Goal: Task Accomplishment & Management: Use online tool/utility

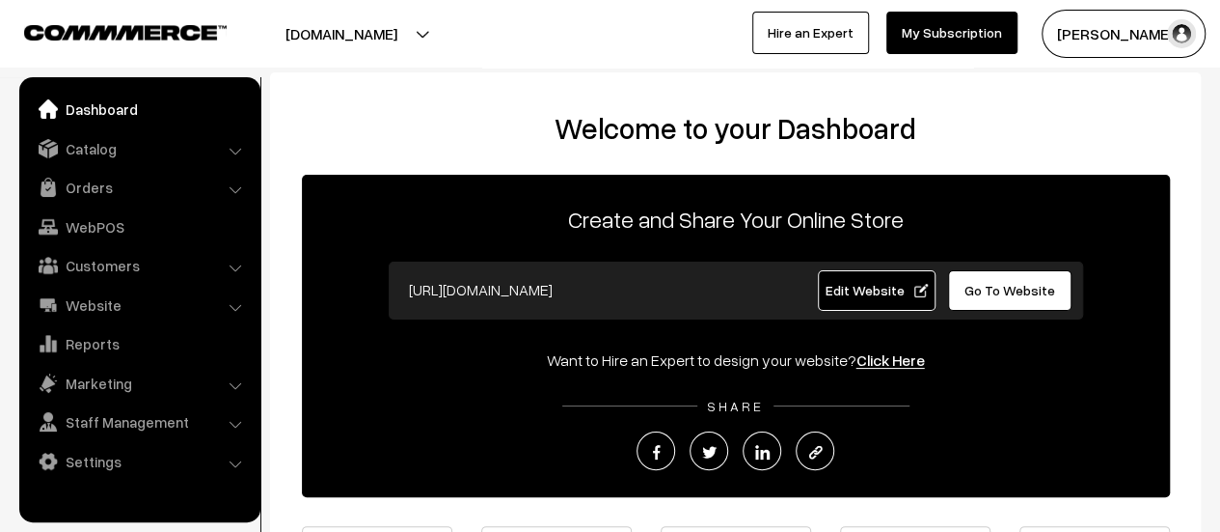
click at [77, 184] on link "Orders" at bounding box center [139, 187] width 230 height 35
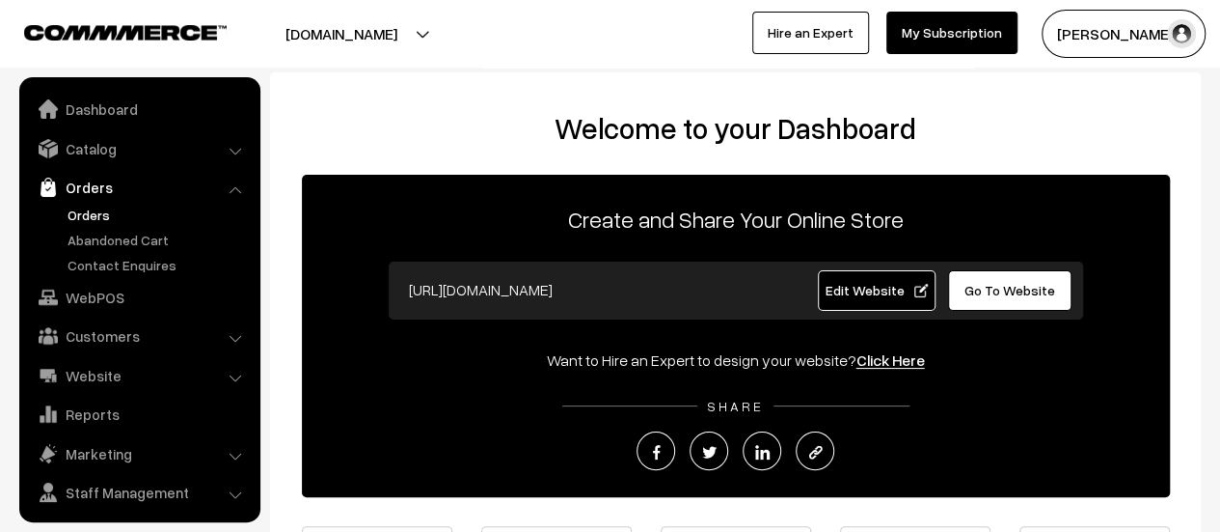
click at [83, 210] on link "Orders" at bounding box center [158, 214] width 191 height 20
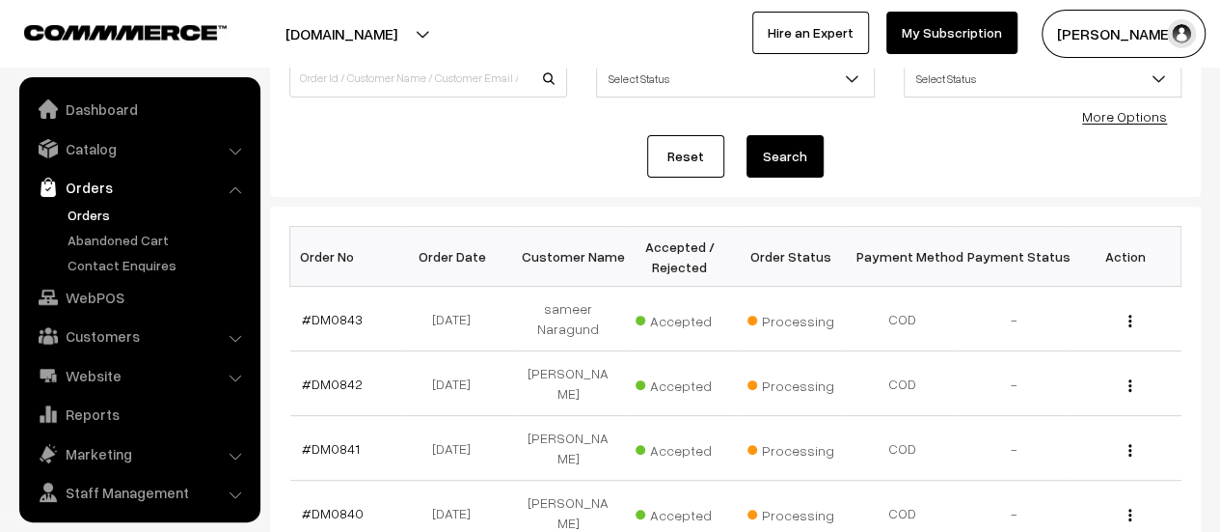
scroll to position [44, 0]
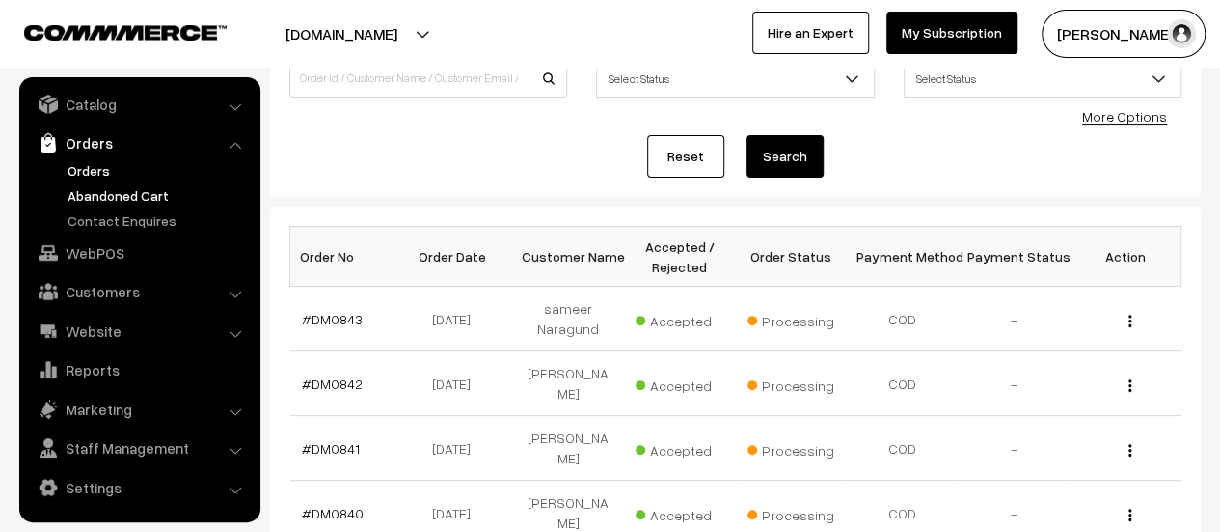
click at [106, 194] on link "Abandoned Cart" at bounding box center [158, 195] width 191 height 20
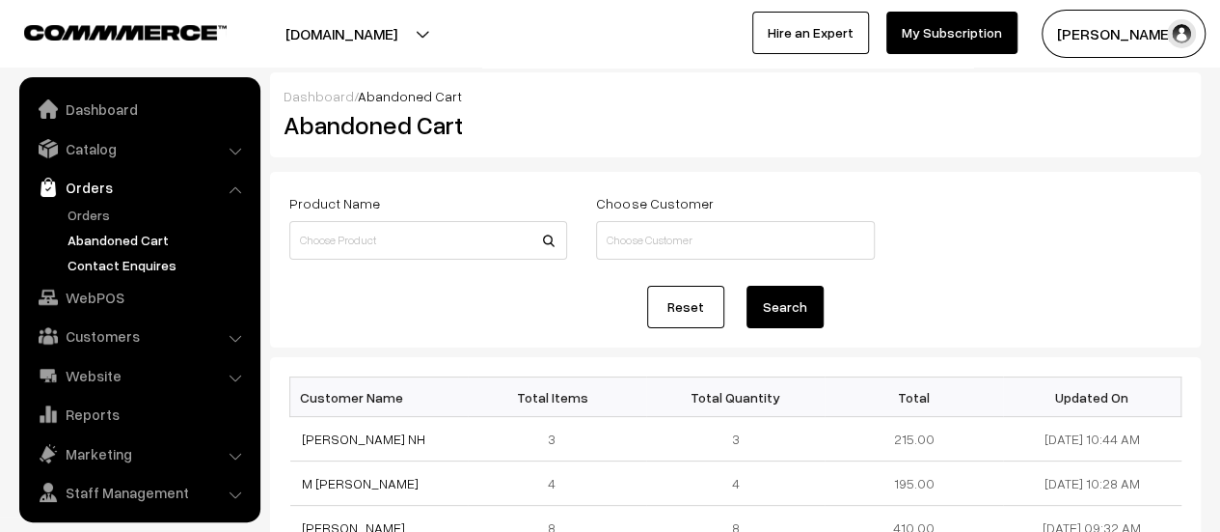
scroll to position [44, 0]
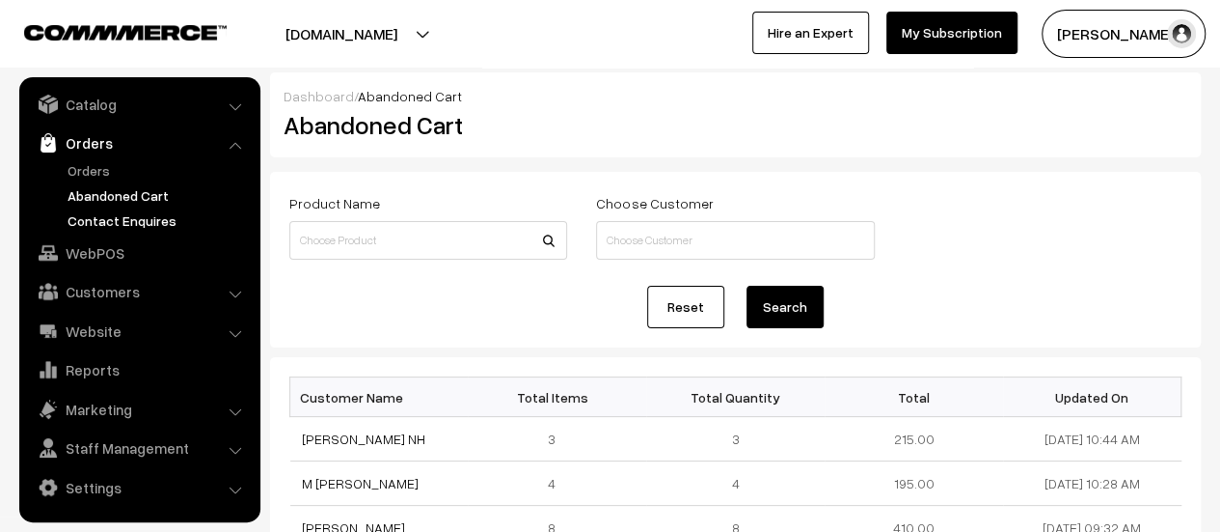
click at [121, 214] on link "Contact Enquires" at bounding box center [158, 220] width 191 height 20
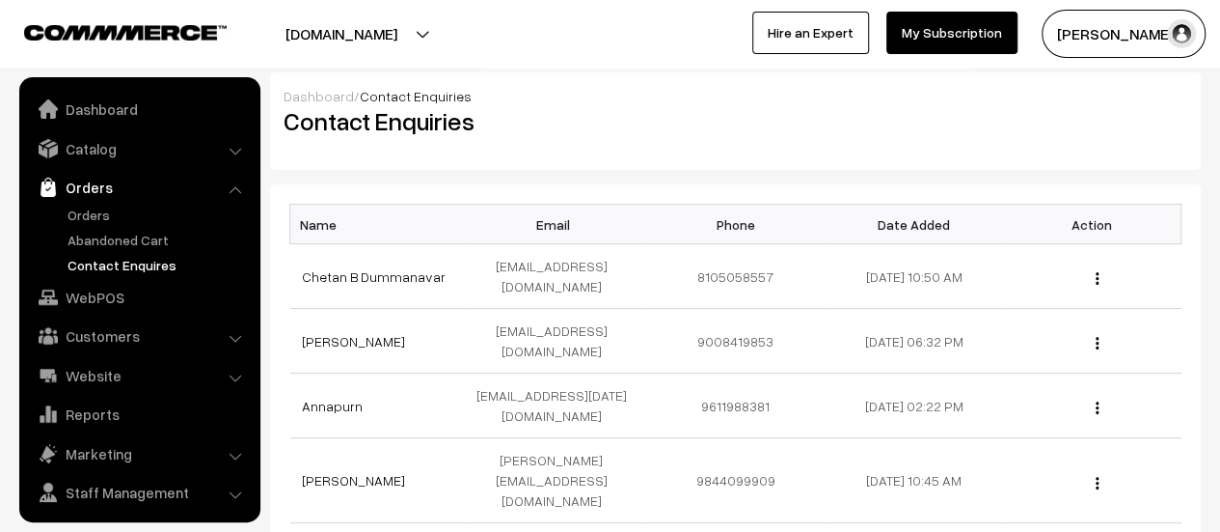
scroll to position [44, 0]
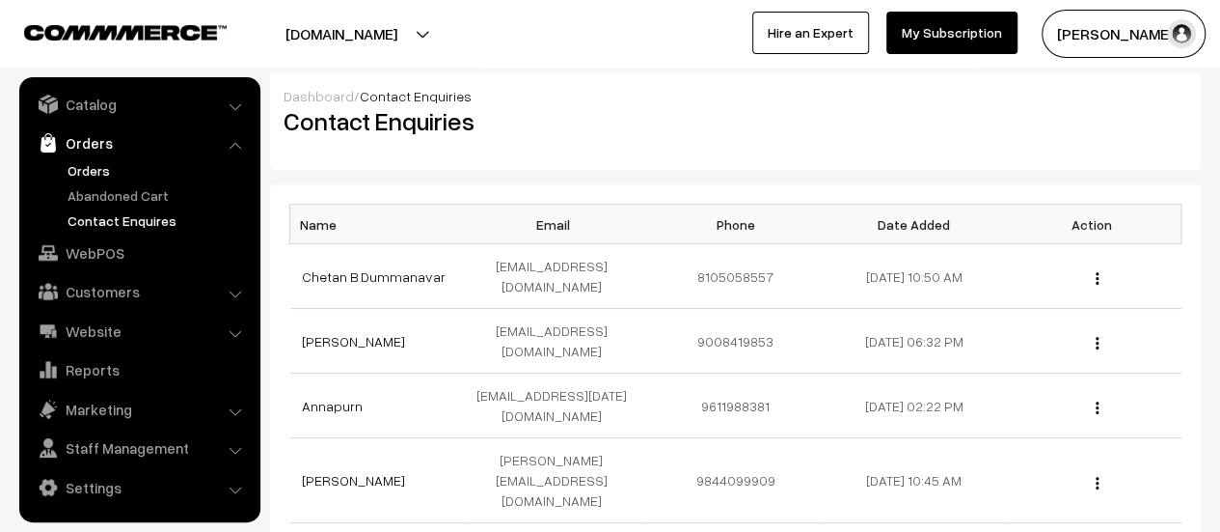
click at [92, 162] on link "Orders" at bounding box center [158, 170] width 191 height 20
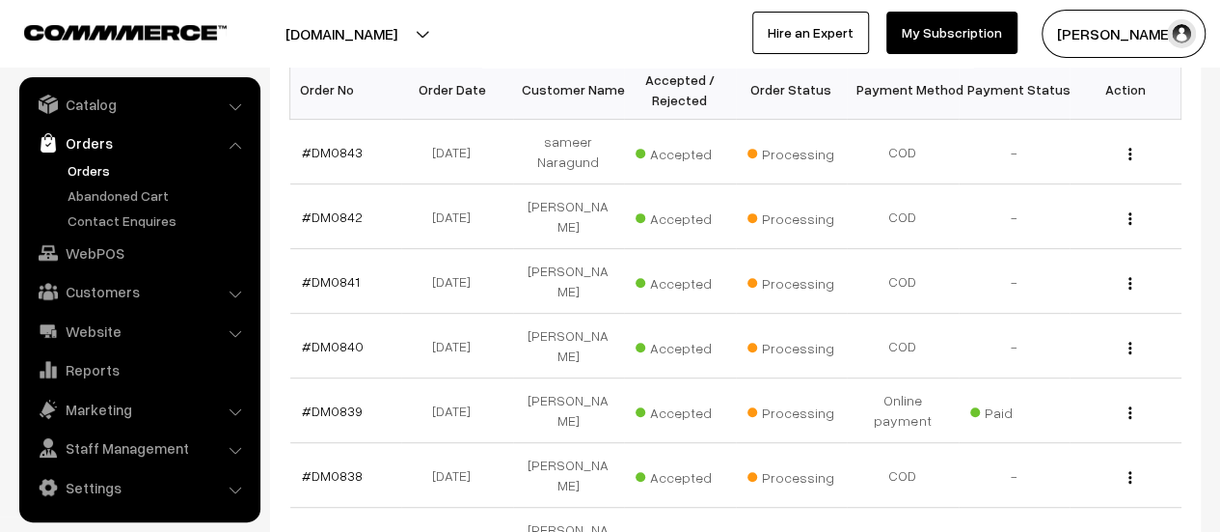
scroll to position [363, 0]
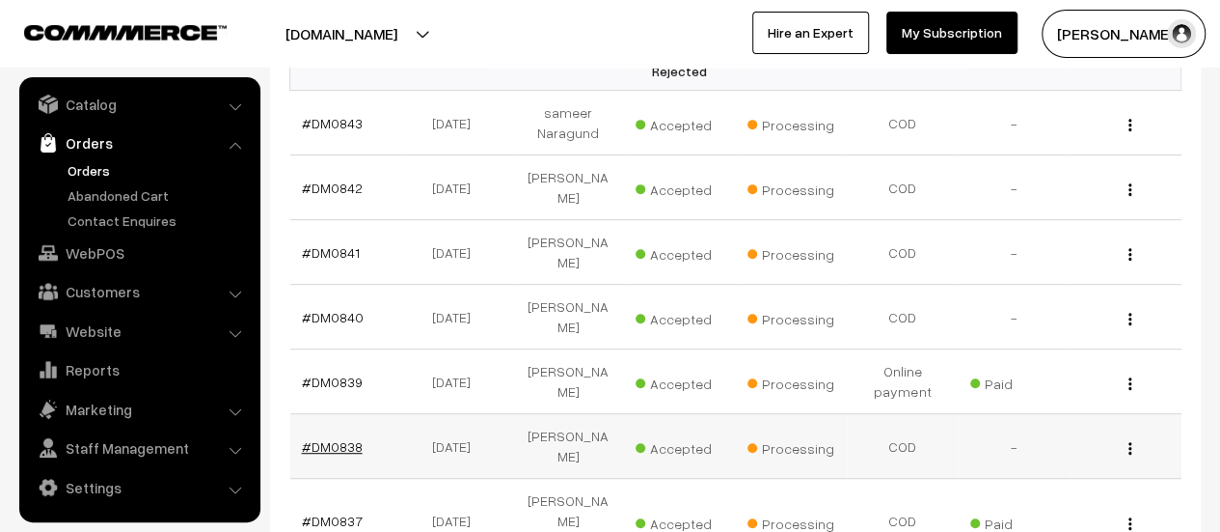
click at [346, 438] on link "#DM0838" at bounding box center [332, 446] width 61 height 16
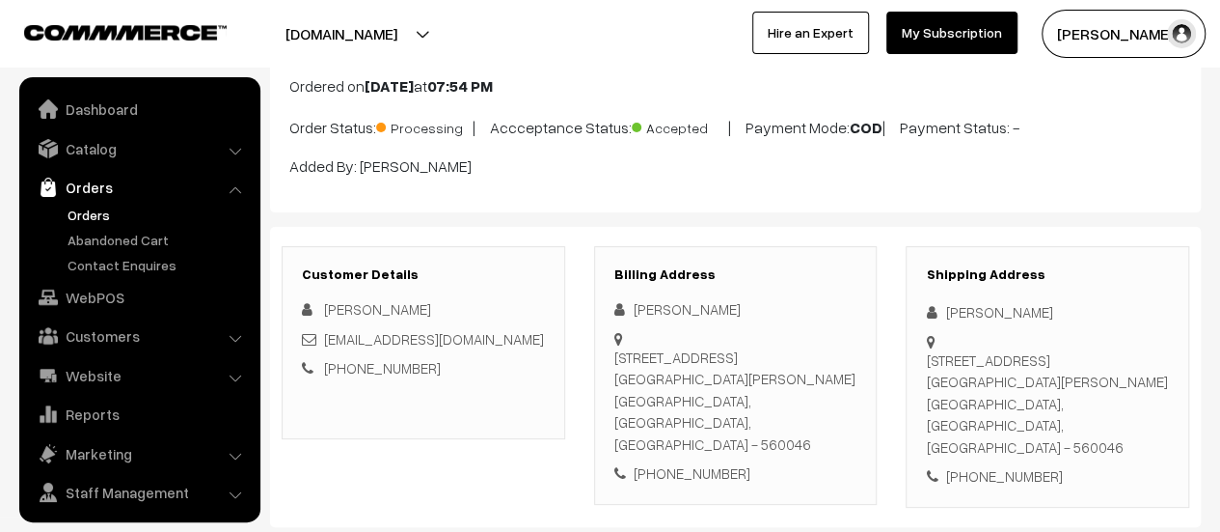
scroll to position [44, 0]
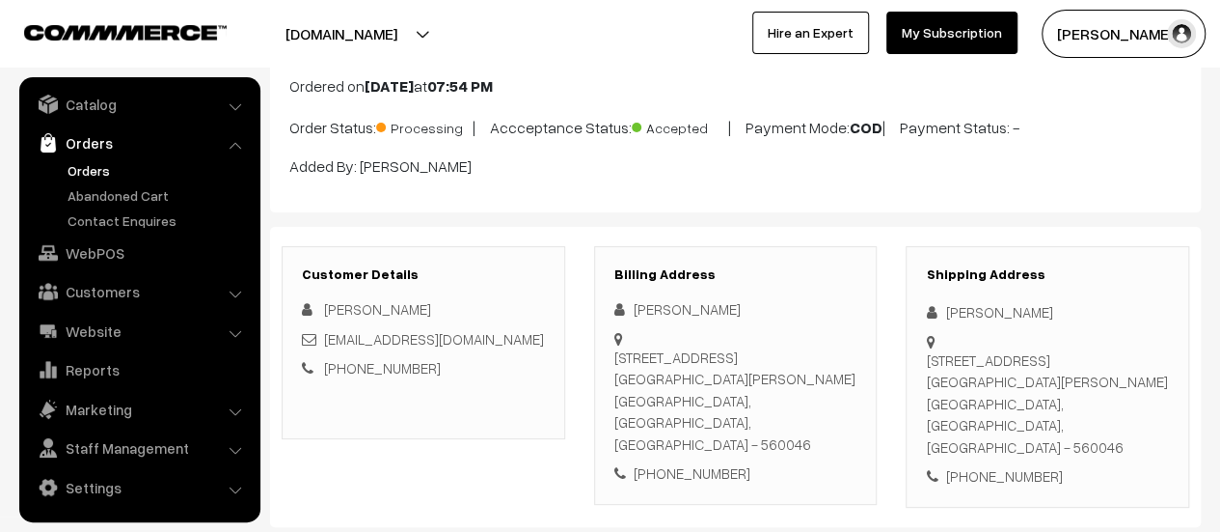
drag, startPoint x: 615, startPoint y: 349, endPoint x: 832, endPoint y: 402, distance: 222.5
click at [832, 402] on div "77/1 - 301, Benson Boulevard, Nandidurga Road, Jayamahal Extension Bengaluru, K…" at bounding box center [735, 400] width 243 height 109
copy div "77/1 - 301, Benson Boulevard, Nandidurga Road, Jayamahal Extension Bengaluru, K…"
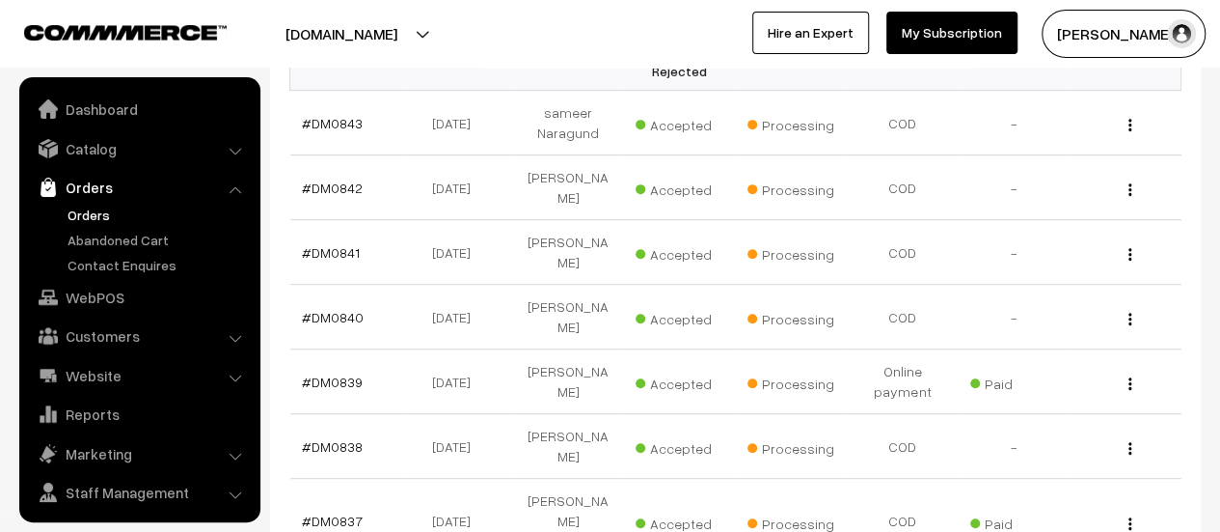
scroll to position [44, 0]
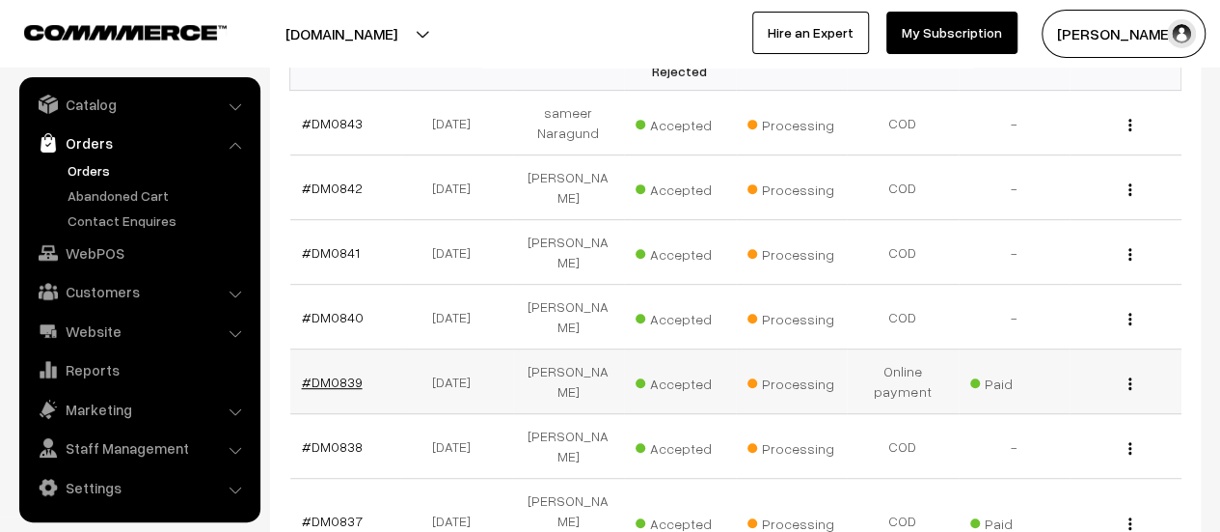
click at [323, 373] on link "#DM0839" at bounding box center [332, 381] width 61 height 16
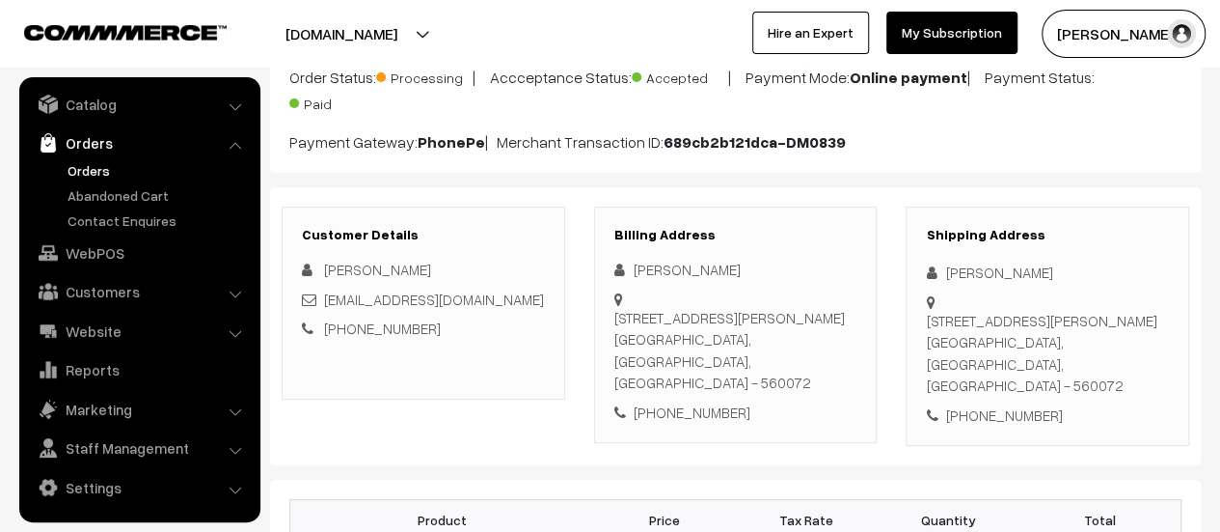
scroll to position [179, 0]
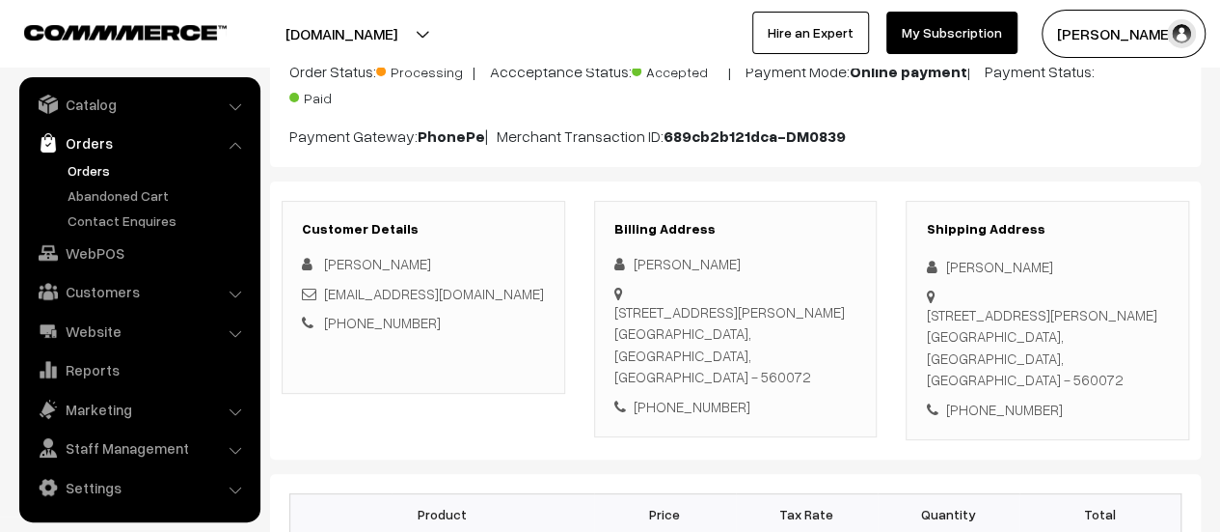
drag, startPoint x: 613, startPoint y: 305, endPoint x: 836, endPoint y: 352, distance: 227.8
click at [836, 352] on div "303,Vinutha Vista Apartments 2, NGEF LAYOUT NAGARBHAVI Bengaluru, Karnataka, In…" at bounding box center [735, 344] width 243 height 87
copy div "303,Vinutha Vista Apartments 2, NGEF LAYOUT NAGARBHAVI Bengaluru, Karnataka, In…"
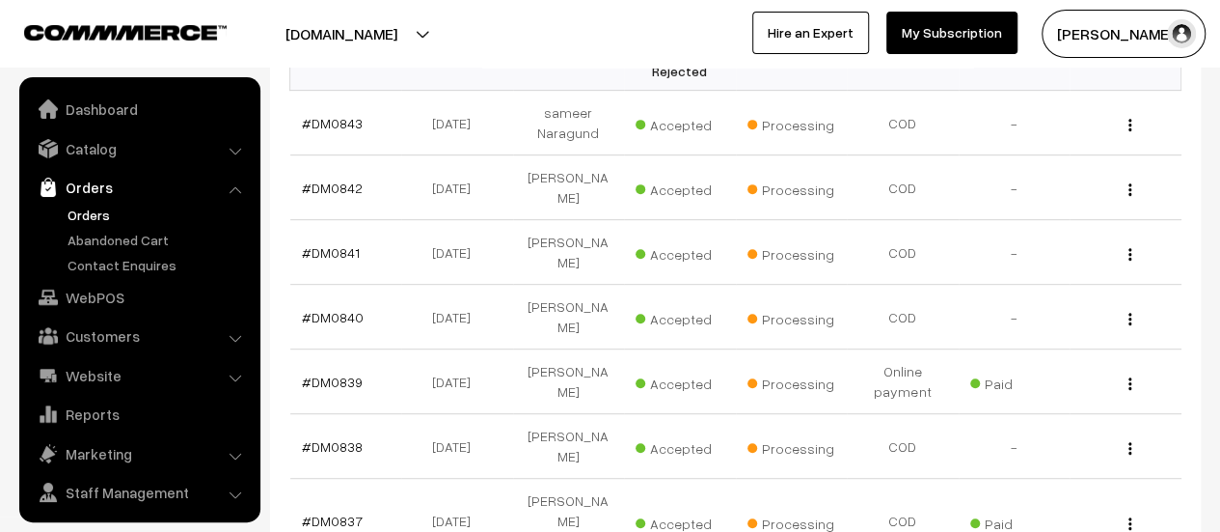
scroll to position [44, 0]
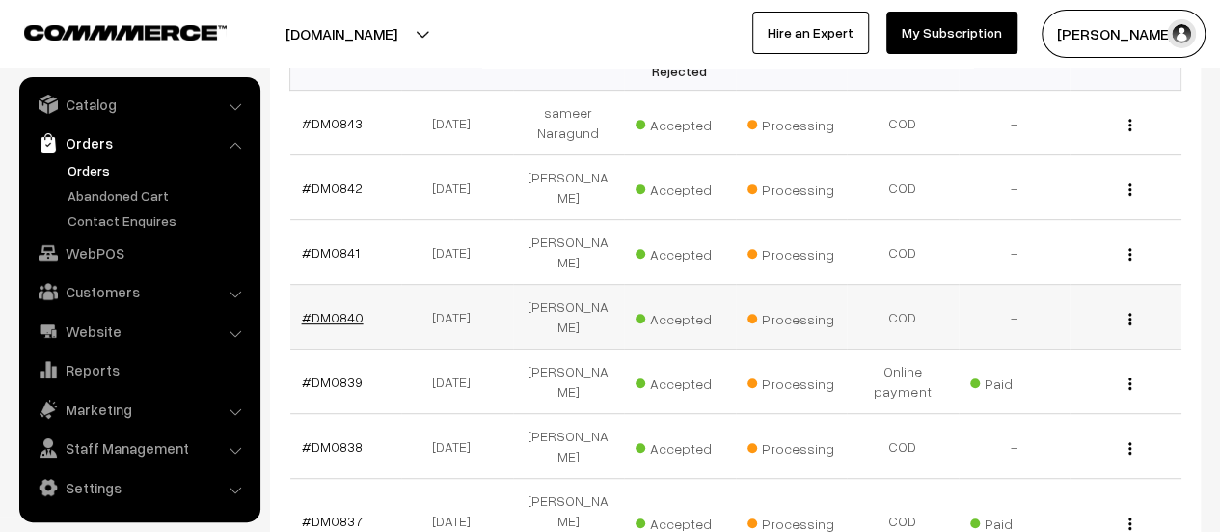
click at [350, 309] on link "#DM0840" at bounding box center [333, 317] width 62 height 16
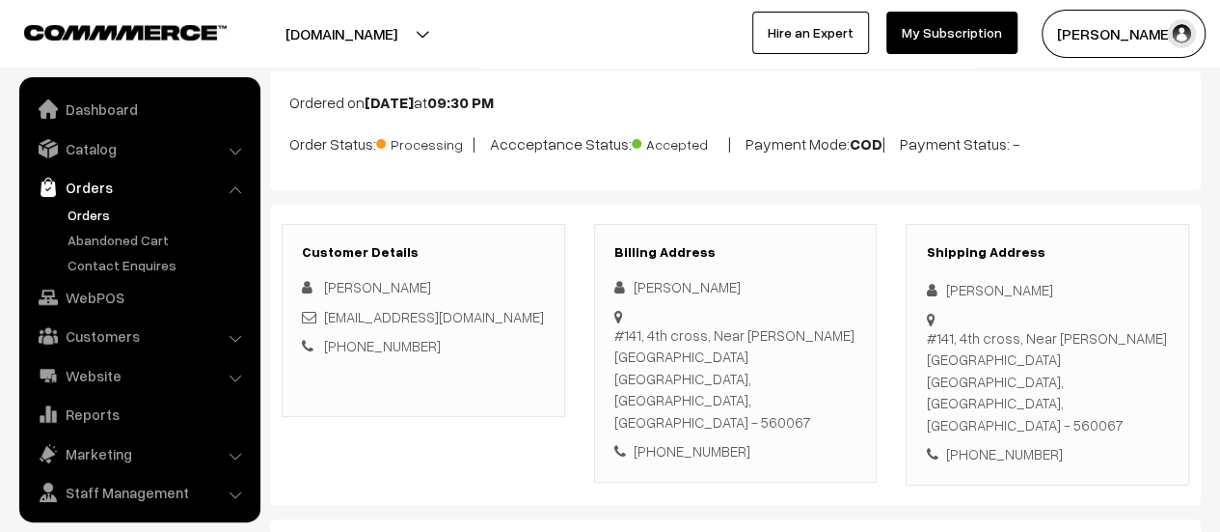
scroll to position [44, 0]
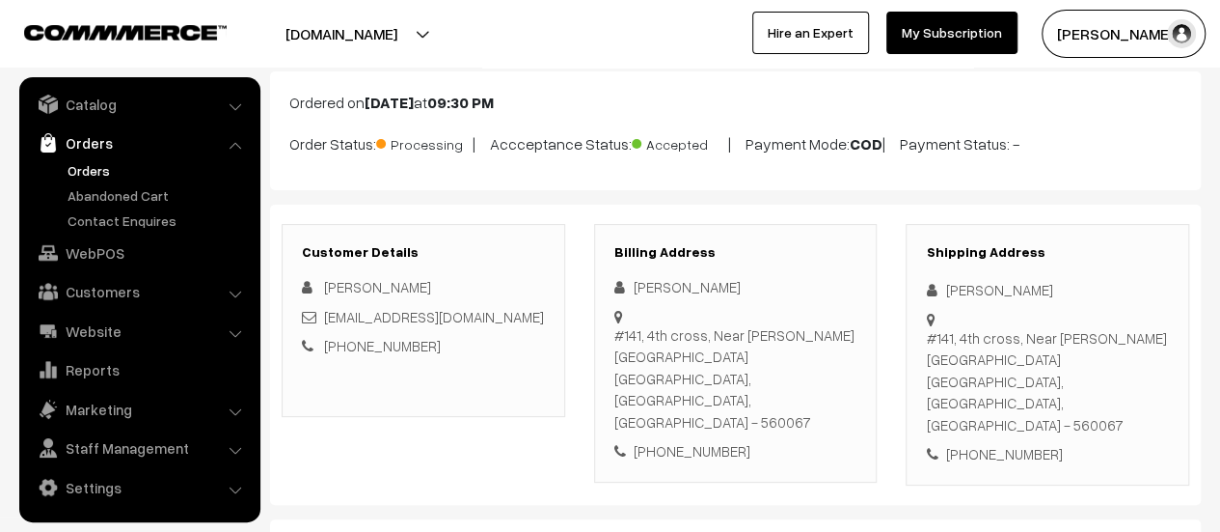
drag, startPoint x: 613, startPoint y: 334, endPoint x: 843, endPoint y: 383, distance: 234.8
click at [843, 383] on div "[STREET_ADDRESS][PERSON_NAME]" at bounding box center [735, 378] width 243 height 109
copy div "[STREET_ADDRESS][PERSON_NAME]"
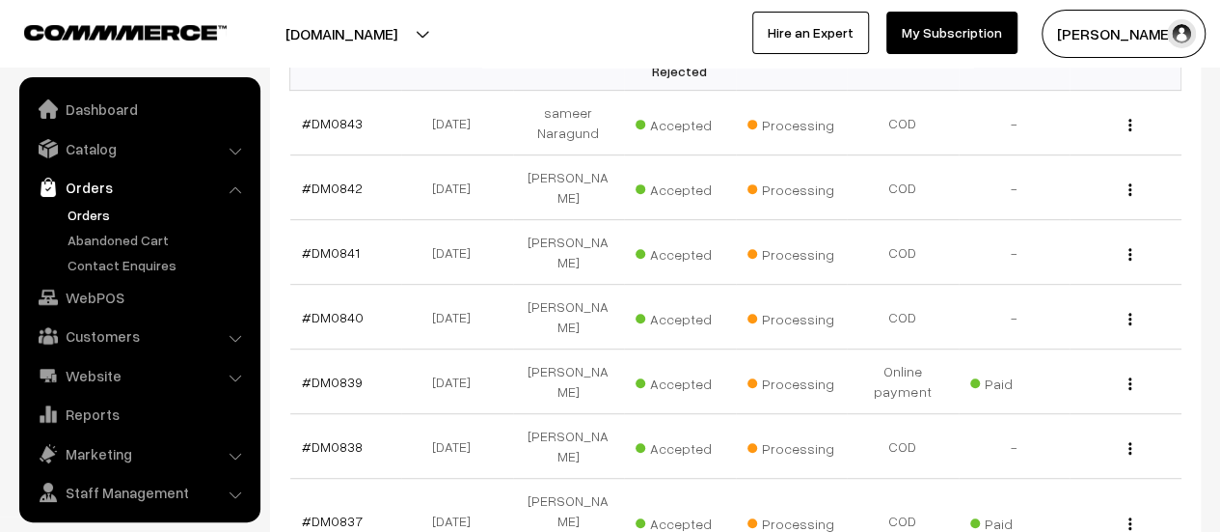
scroll to position [44, 0]
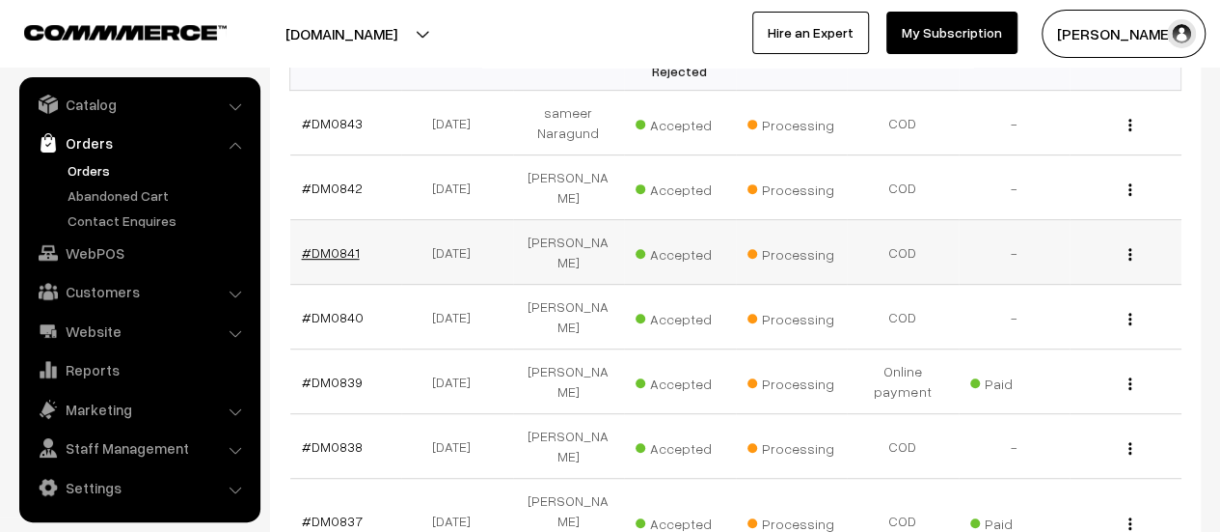
click at [341, 244] on link "#DM0841" at bounding box center [331, 252] width 58 height 16
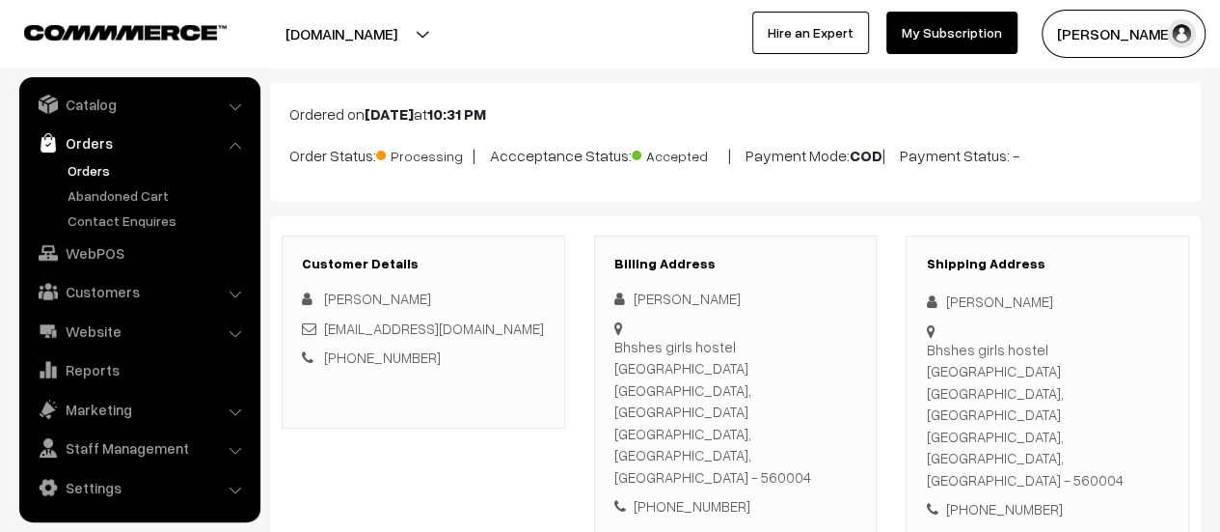
scroll to position [96, 0]
drag, startPoint x: 613, startPoint y: 339, endPoint x: 633, endPoint y: 418, distance: 81.4
click at [633, 418] on div "[PERSON_NAME] Bhshes girls [GEOGRAPHIC_DATA] [GEOGRAPHIC_DATA], [GEOGRAPHIC_DAT…" at bounding box center [735, 401] width 243 height 230
copy div "Bhshes girls hostel [GEOGRAPHIC_DATA] [GEOGRAPHIC_DATA], [GEOGRAPHIC_DATA], [GE…"
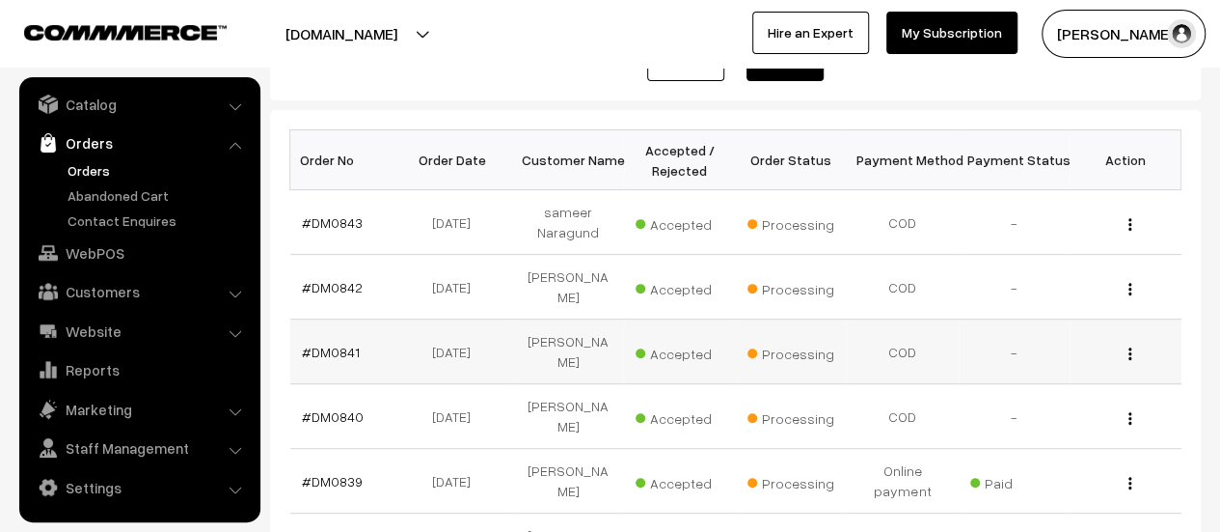
scroll to position [257, 0]
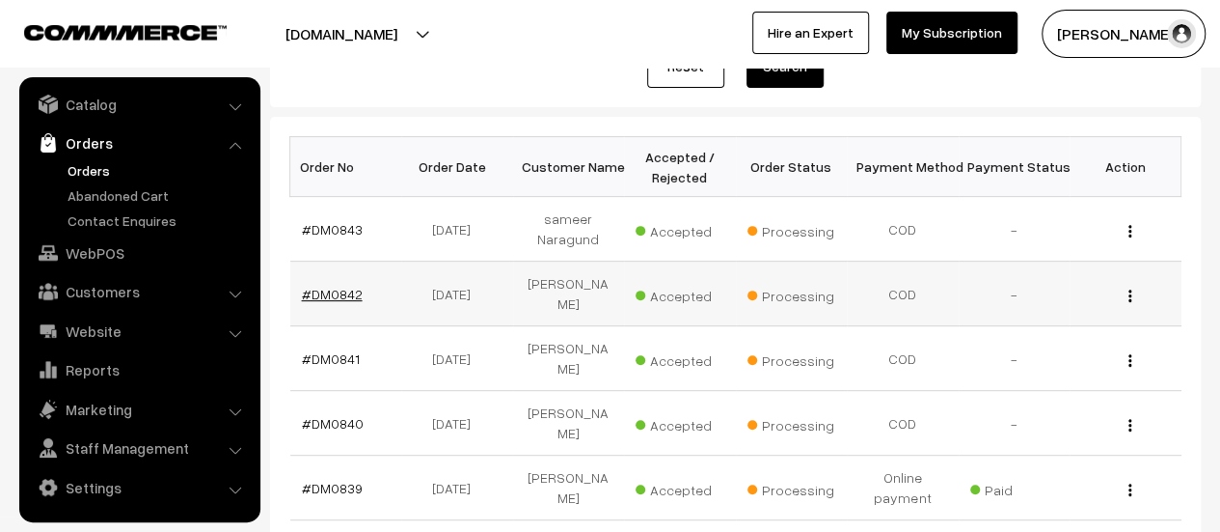
click at [326, 292] on link "#DM0842" at bounding box center [332, 294] width 61 height 16
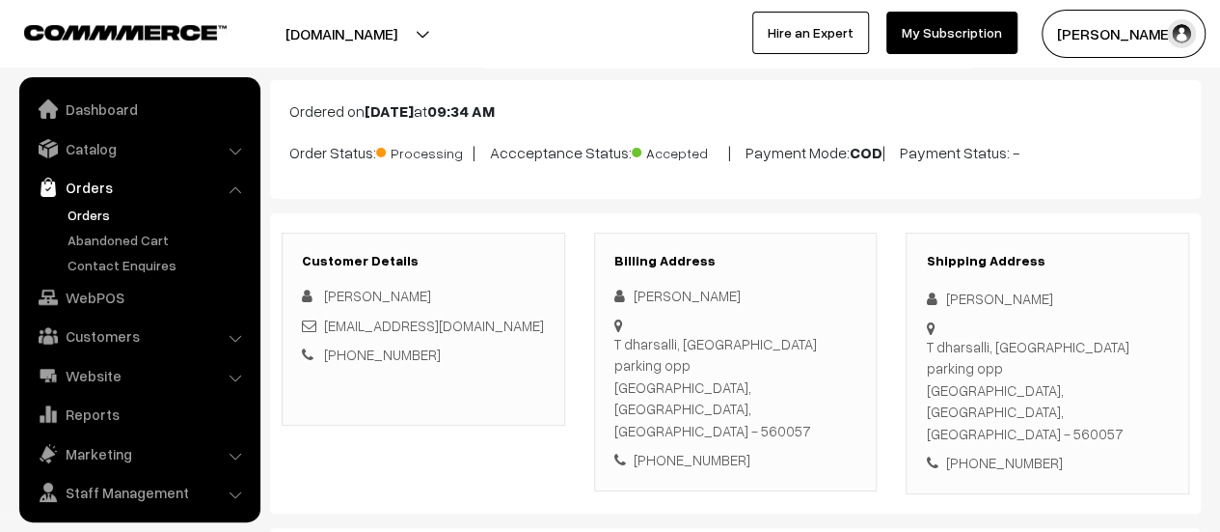
scroll to position [44, 0]
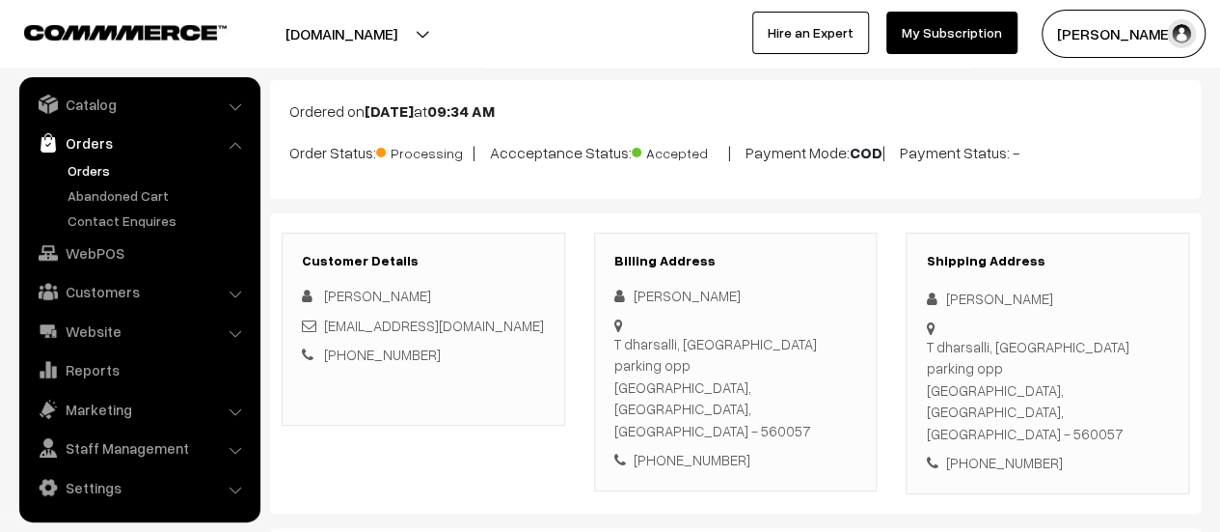
drag, startPoint x: 633, startPoint y: 321, endPoint x: 853, endPoint y: 350, distance: 221.8
click at [853, 350] on div "[PERSON_NAME] [GEOGRAPHIC_DATA], Metro station parking opp [GEOGRAPHIC_DATA], […" at bounding box center [735, 378] width 243 height 186
click at [796, 398] on div "Billing Address Shivakumar Patil T dharsalli, Metro station parking opp Bangalo…" at bounding box center [736, 361] width 284 height 259
drag, startPoint x: 634, startPoint y: 321, endPoint x: 849, endPoint y: 345, distance: 216.5
click at [849, 345] on div "T dharsalli, Metro station parking opp Bangalore, Karnataka, India - 560057" at bounding box center [735, 387] width 243 height 109
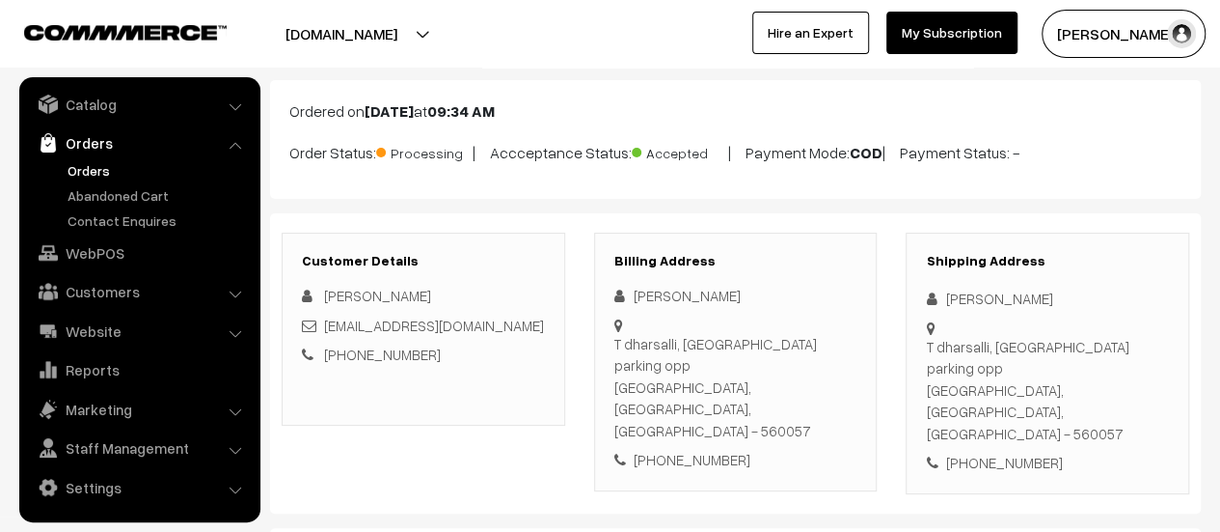
copy div "T dharsalli, Metro station parking opp Bangalore, Karnataka, India - 560057"
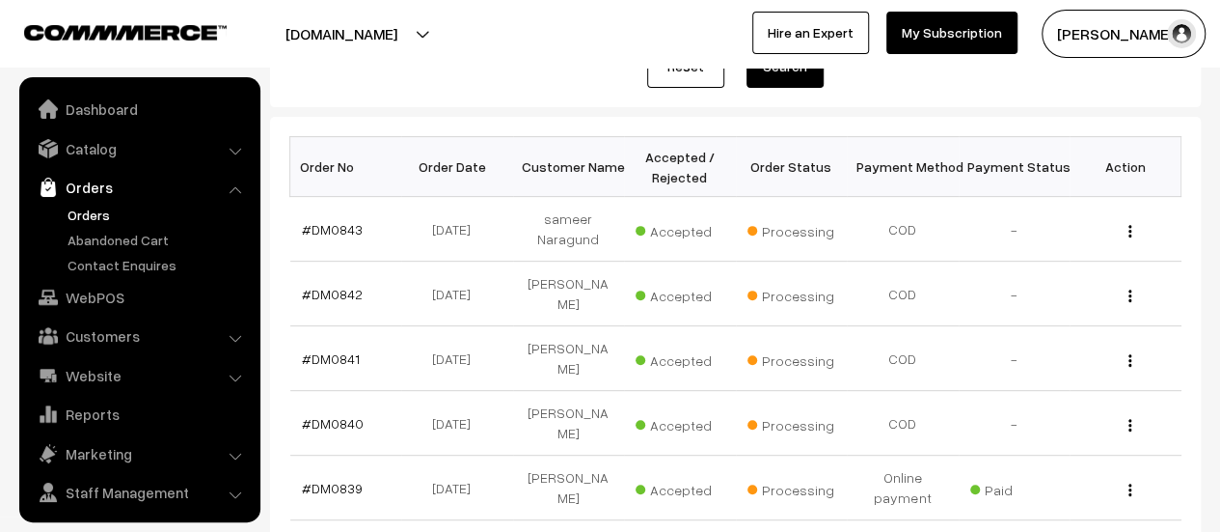
scroll to position [44, 0]
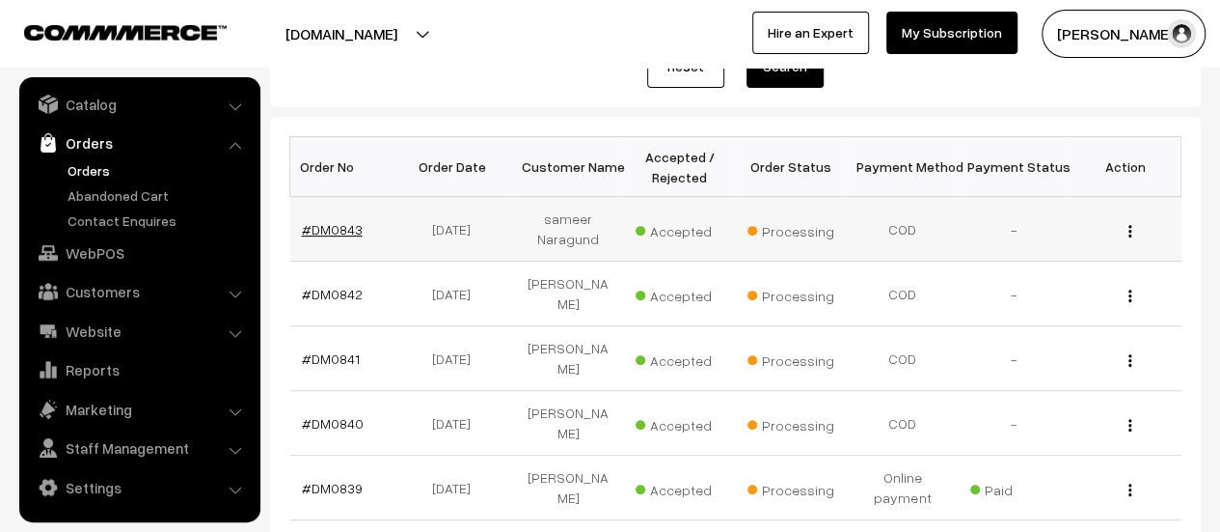
click at [327, 225] on link "#DM0843" at bounding box center [332, 229] width 61 height 16
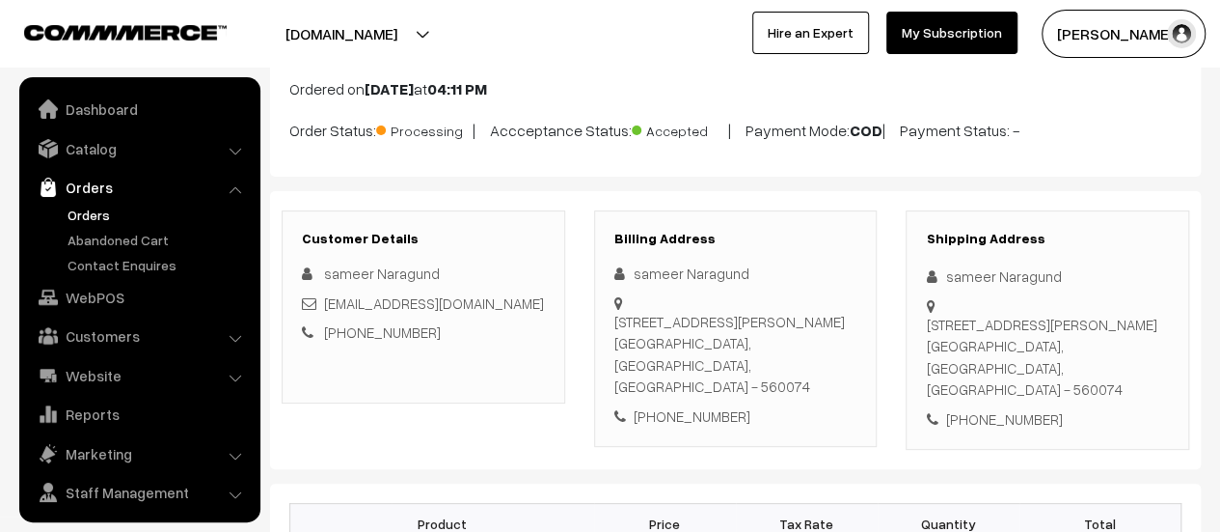
scroll to position [44, 0]
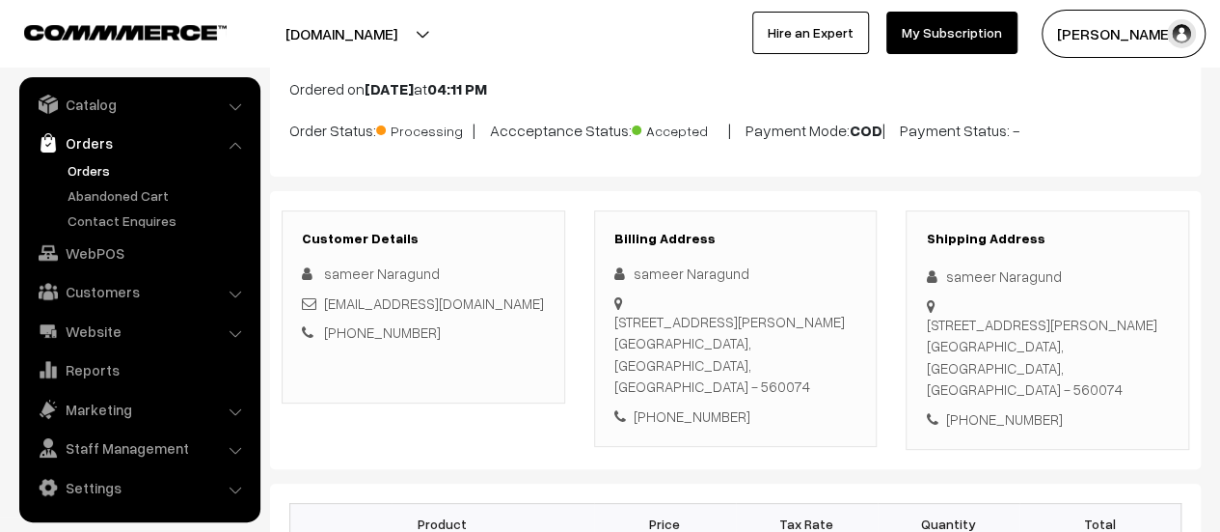
drag, startPoint x: 615, startPoint y: 317, endPoint x: 834, endPoint y: 360, distance: 223.0
click at [834, 360] on div "[STREET_ADDRESS][PERSON_NAME]" at bounding box center [735, 354] width 243 height 87
copy div "[STREET_ADDRESS][PERSON_NAME]"
click at [118, 185] on link "Abandoned Cart" at bounding box center [158, 195] width 191 height 20
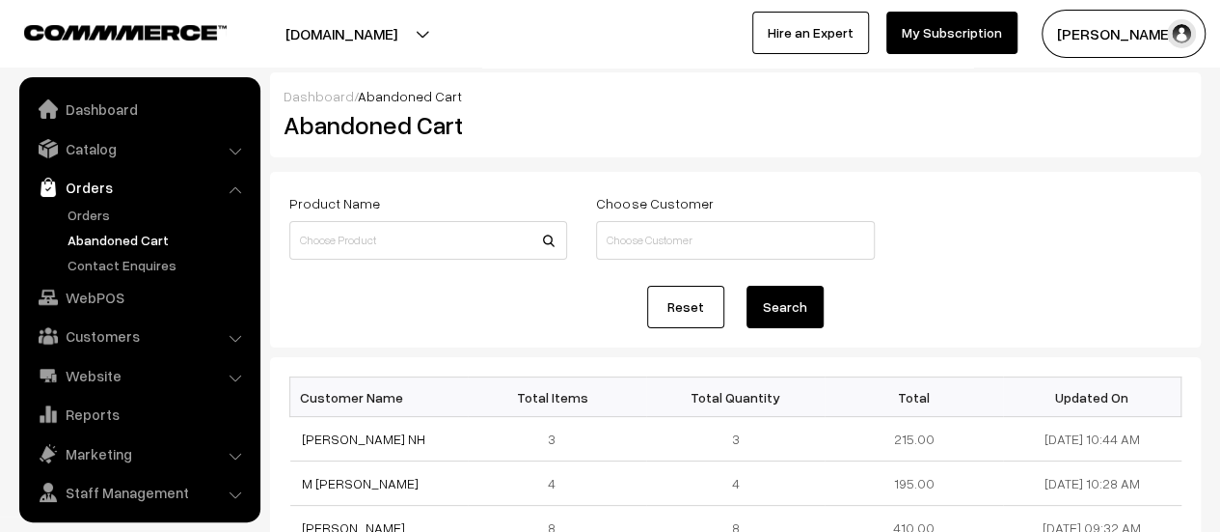
scroll to position [44, 0]
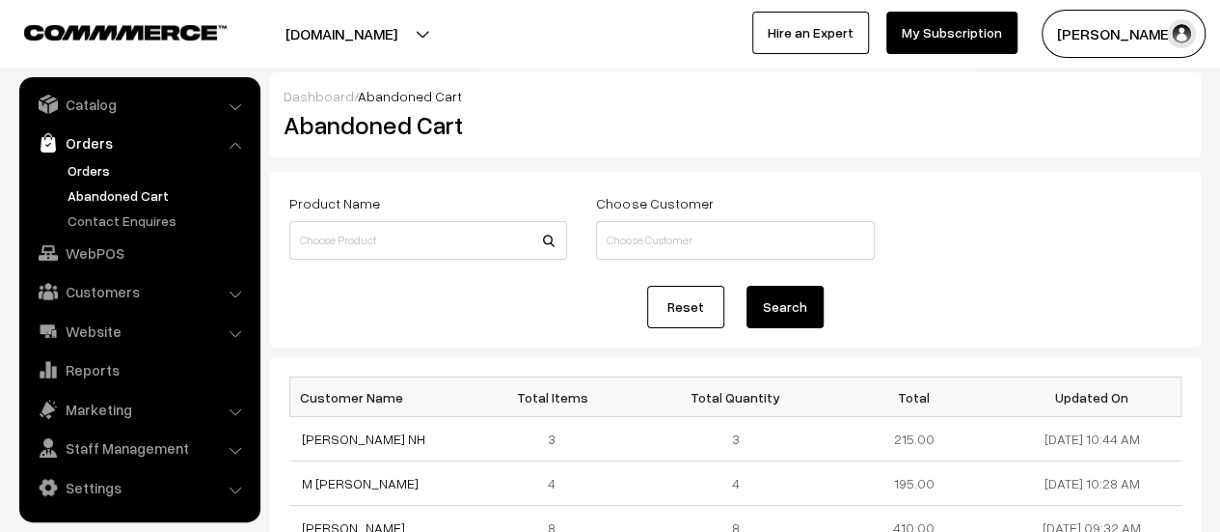
click at [83, 171] on link "Orders" at bounding box center [158, 170] width 191 height 20
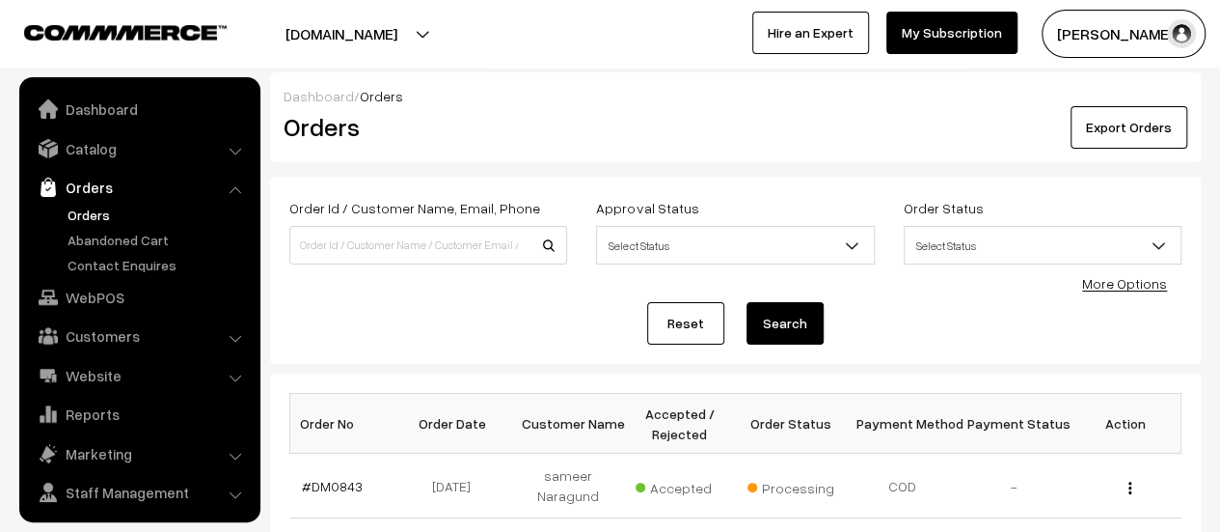
scroll to position [44, 0]
